Goal: Task Accomplishment & Management: Manage account settings

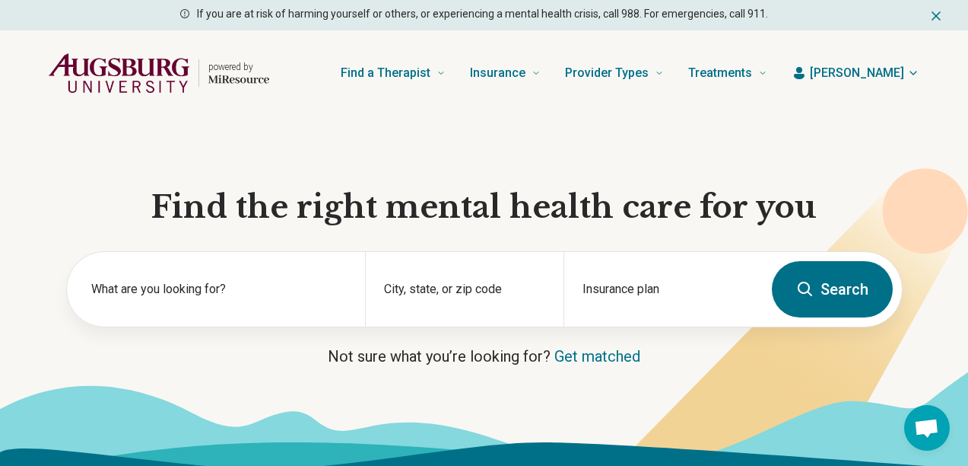
click at [876, 76] on span "[PERSON_NAME]" at bounding box center [857, 73] width 94 height 18
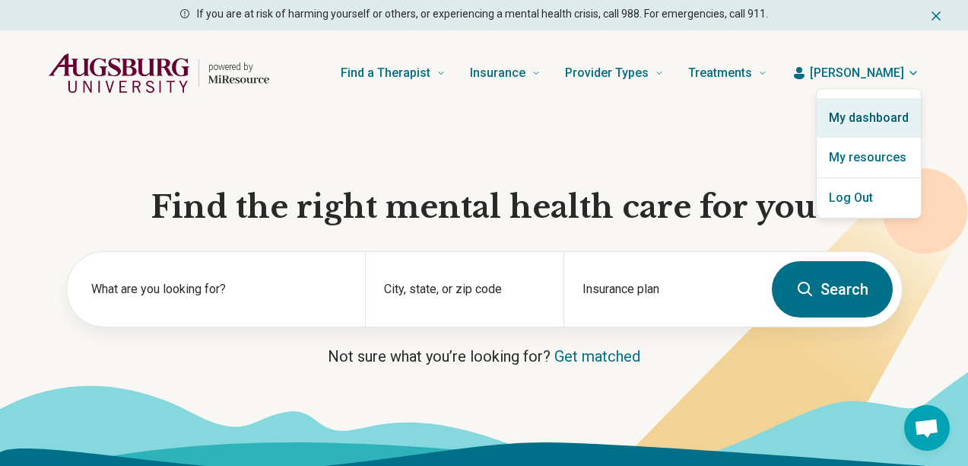
click at [861, 119] on link "My dashboard" at bounding box center [869, 118] width 104 height 40
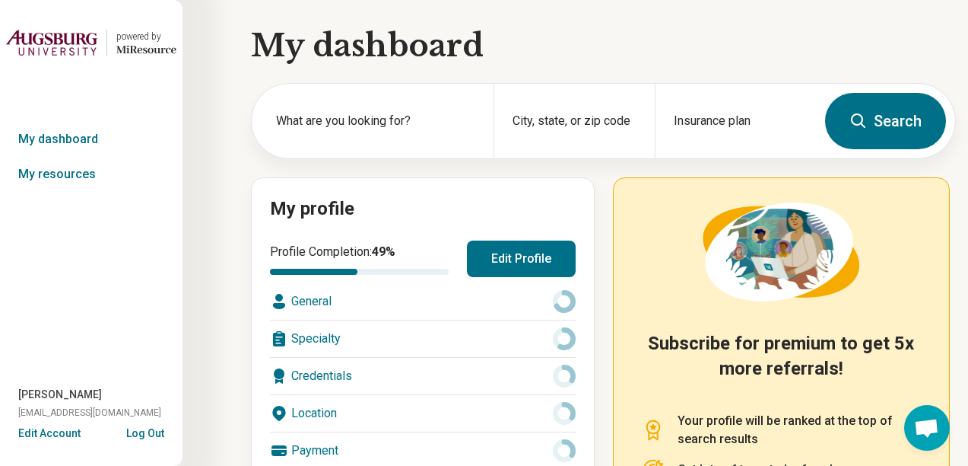
click at [526, 265] on button "Edit Profile" at bounding box center [521, 258] width 109 height 37
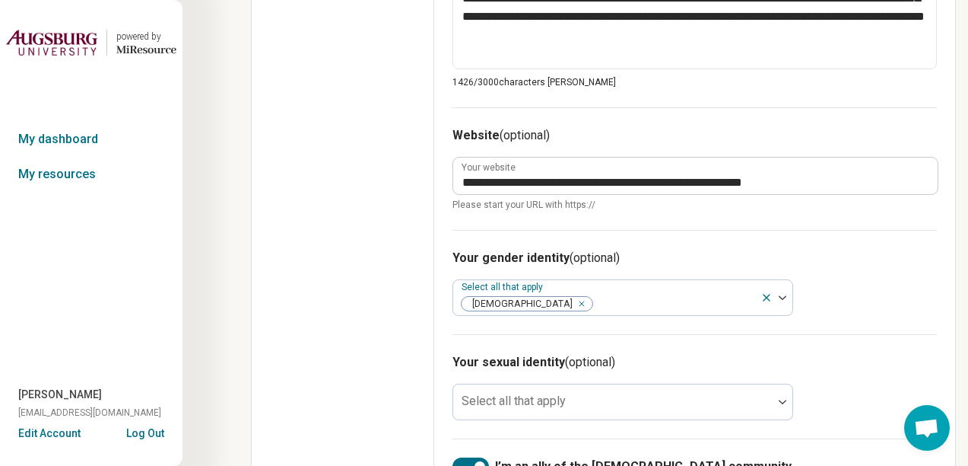
scroll to position [978, 0]
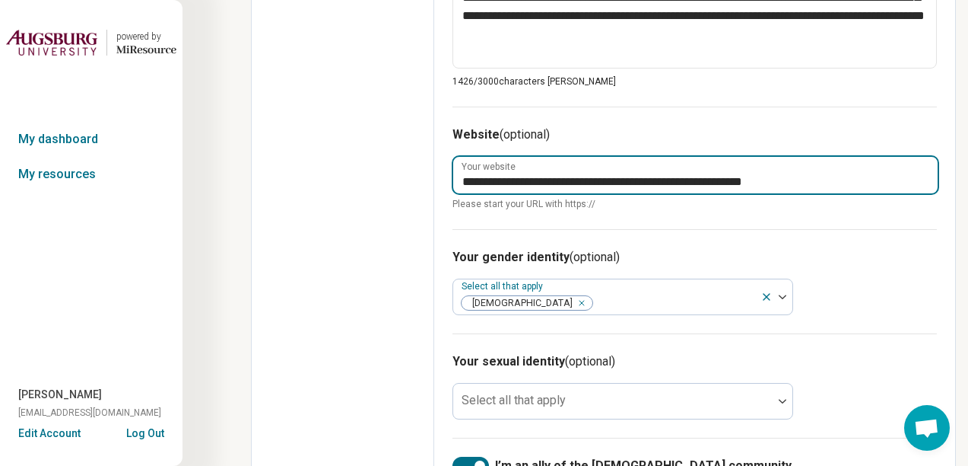
drag, startPoint x: 836, startPoint y: 183, endPoint x: 437, endPoint y: 176, distance: 399.5
type textarea "*"
paste input "**********"
type textarea "*"
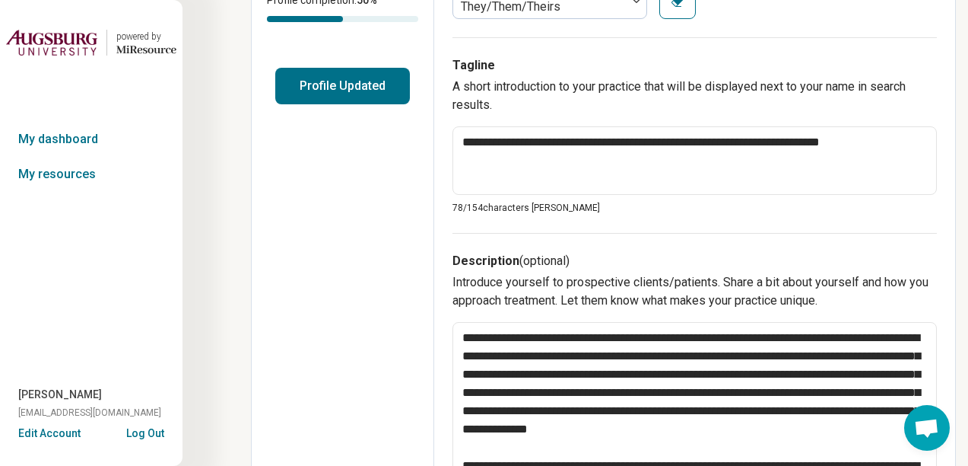
scroll to position [0, 0]
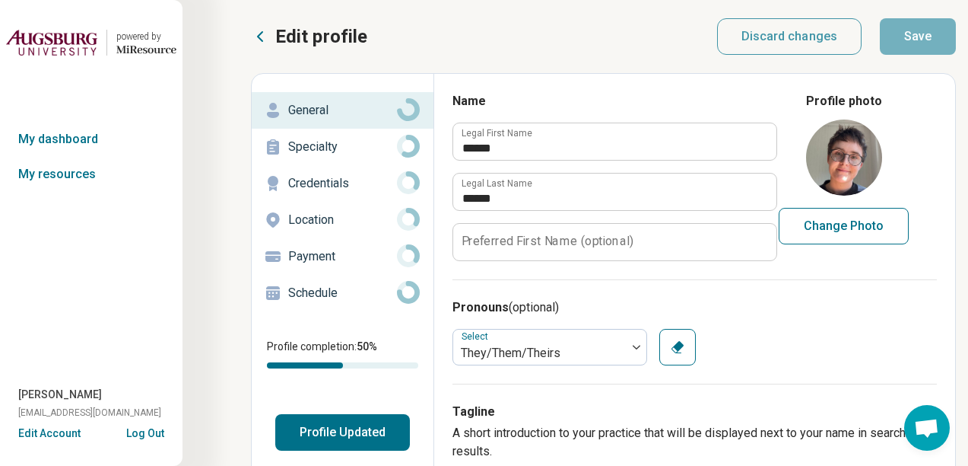
type input "**********"
click at [342, 427] on button "Profile Updated" at bounding box center [342, 432] width 135 height 37
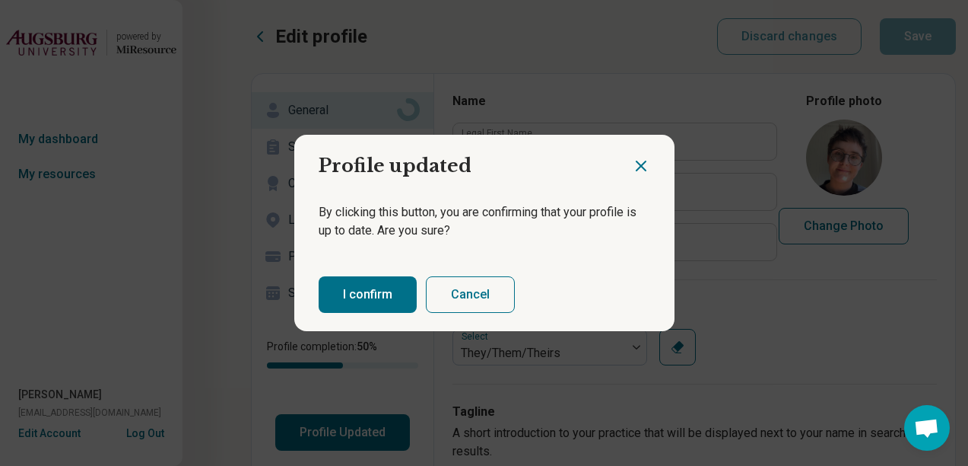
click at [346, 294] on button "I confirm" at bounding box center [368, 294] width 98 height 37
